Goal: Information Seeking & Learning: Learn about a topic

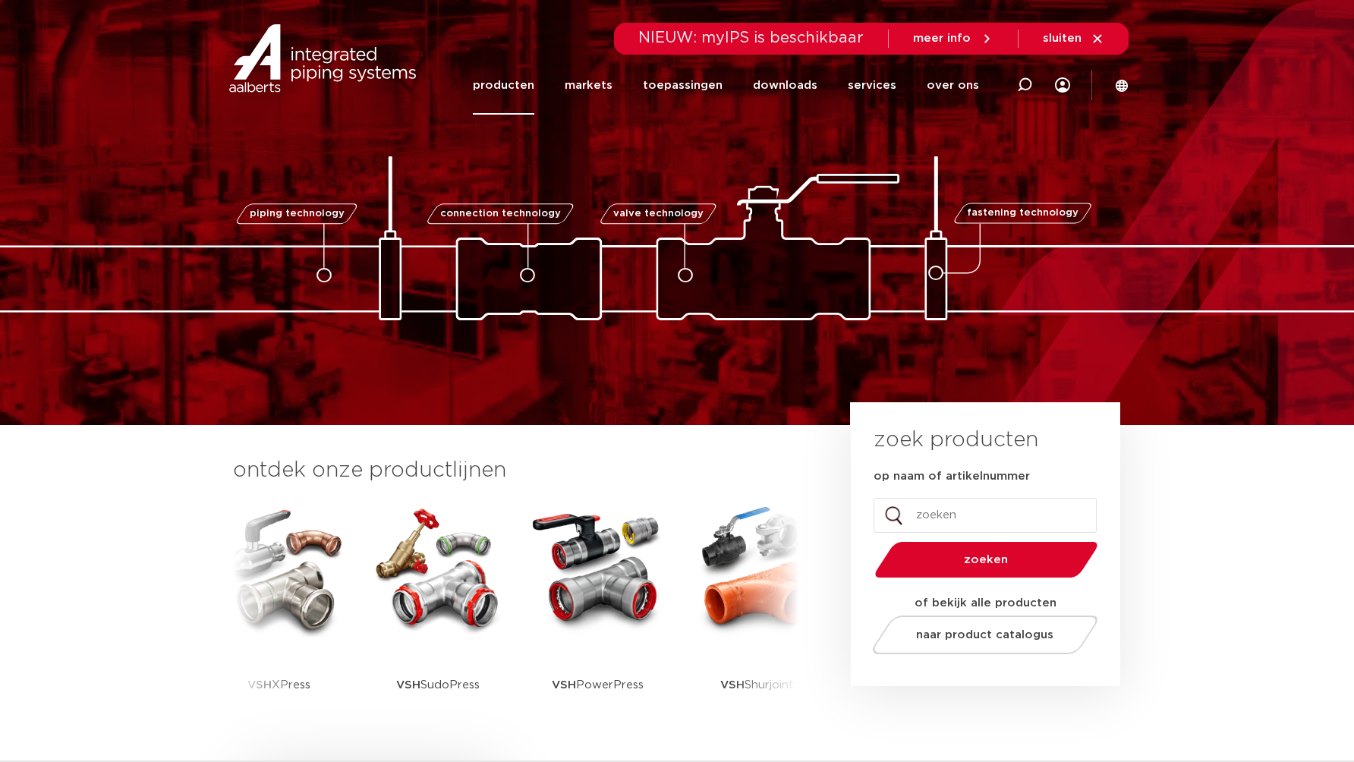
click at [534, 77] on link "producten" at bounding box center [503, 85] width 61 height 58
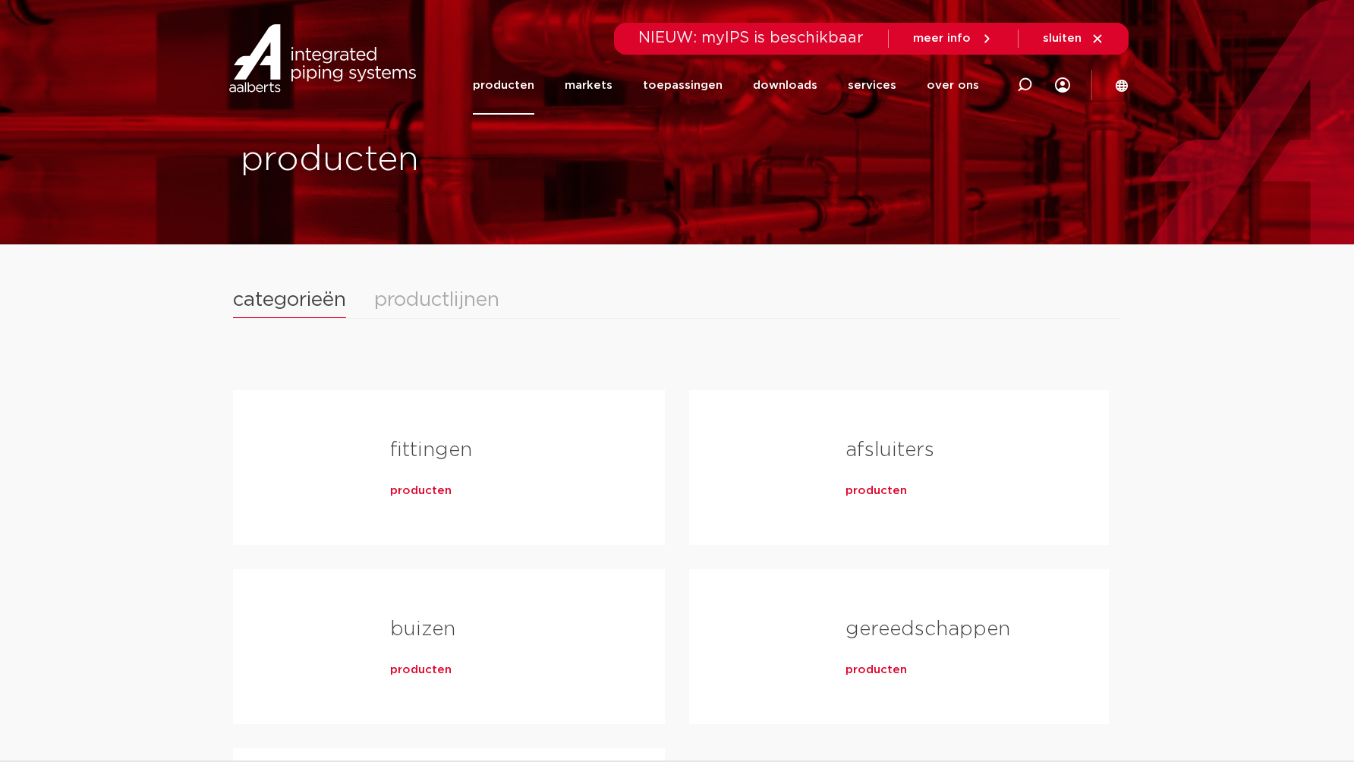
click at [437, 344] on div "fittingen producten buizen producten kranen producten" at bounding box center [677, 659] width 888 height 635
click at [440, 304] on div "productlijnen" at bounding box center [436, 300] width 125 height 20
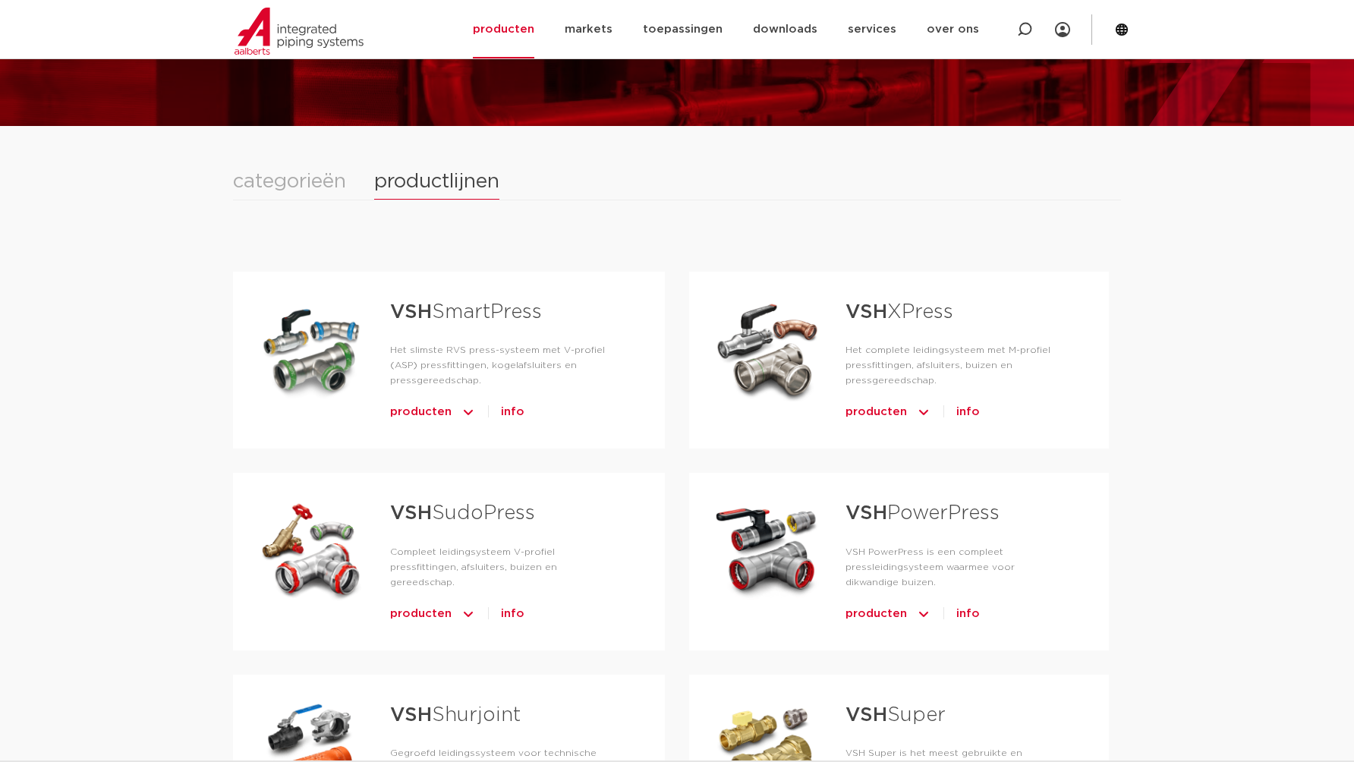
scroll to position [130, 0]
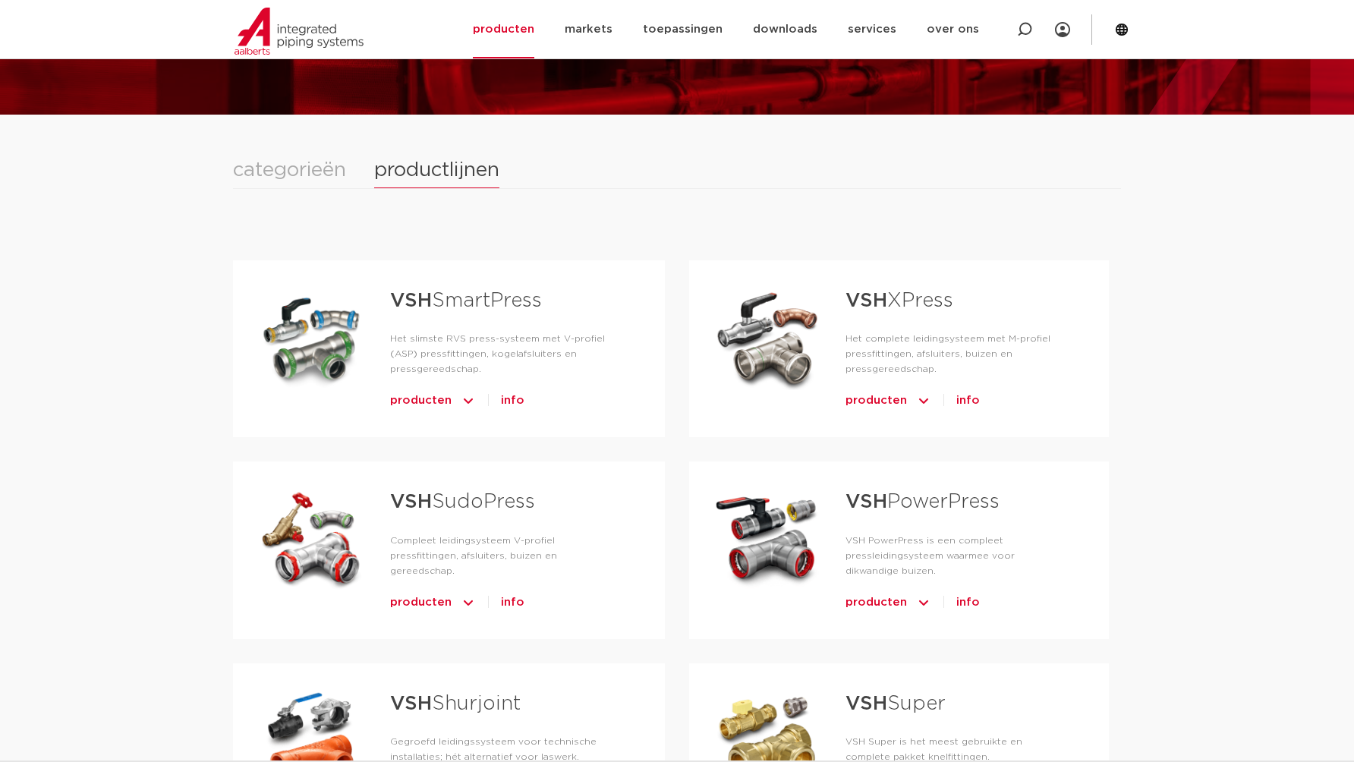
click at [410, 596] on span "producten" at bounding box center [420, 603] width 61 height 24
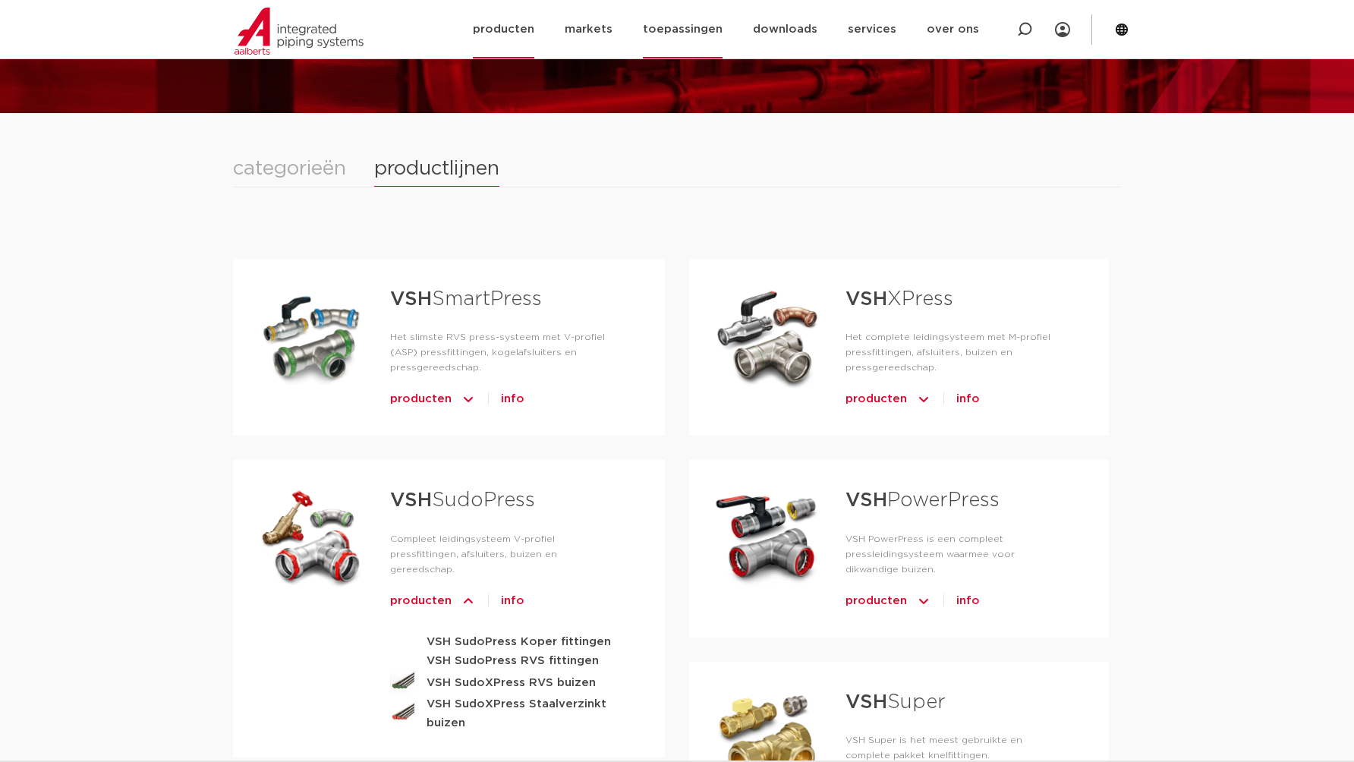
scroll to position [133, 0]
